Goal: Information Seeking & Learning: Find specific fact

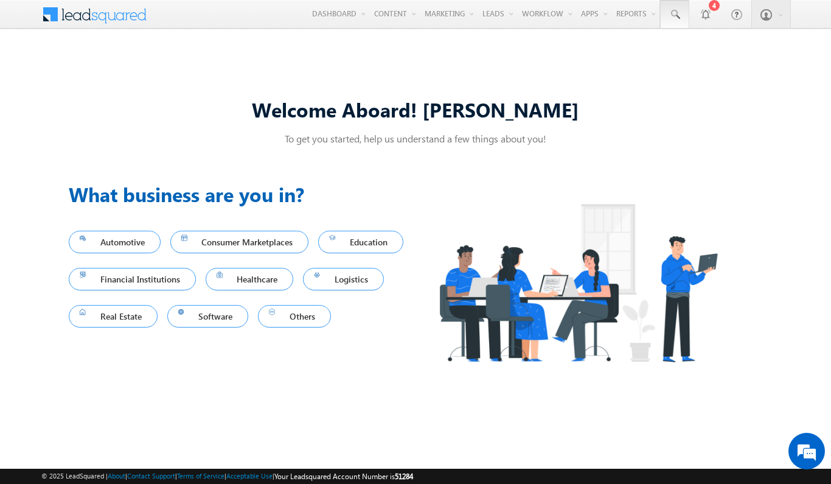
click at [674, 15] on span at bounding box center [675, 15] width 12 height 12
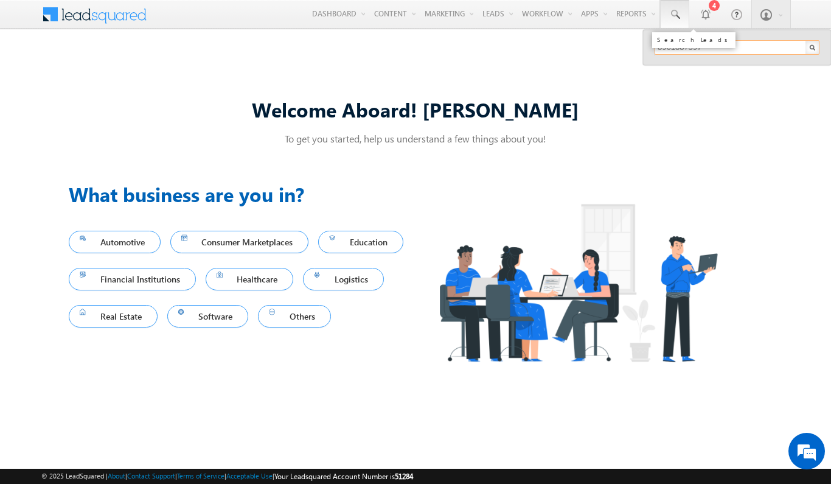
type input "8961887397"
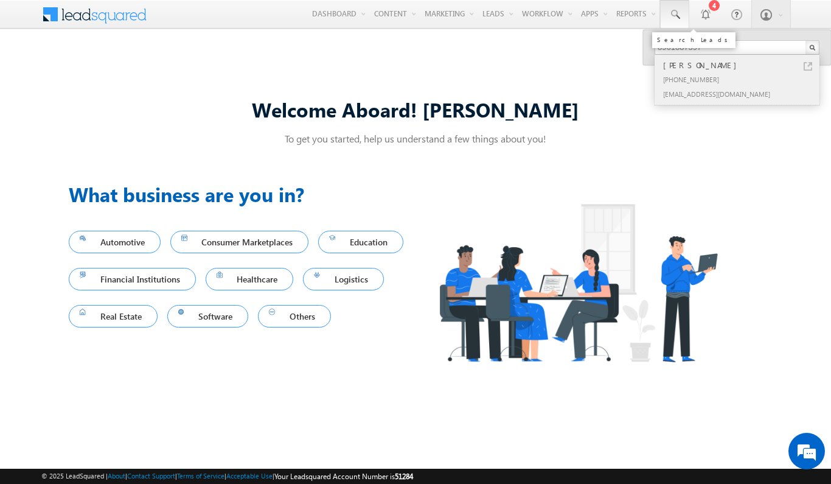
click at [743, 65] on div "[PERSON_NAME]" at bounding box center [742, 64] width 163 height 13
